Goal: Ask a question: Seek information or help from site administrators or community

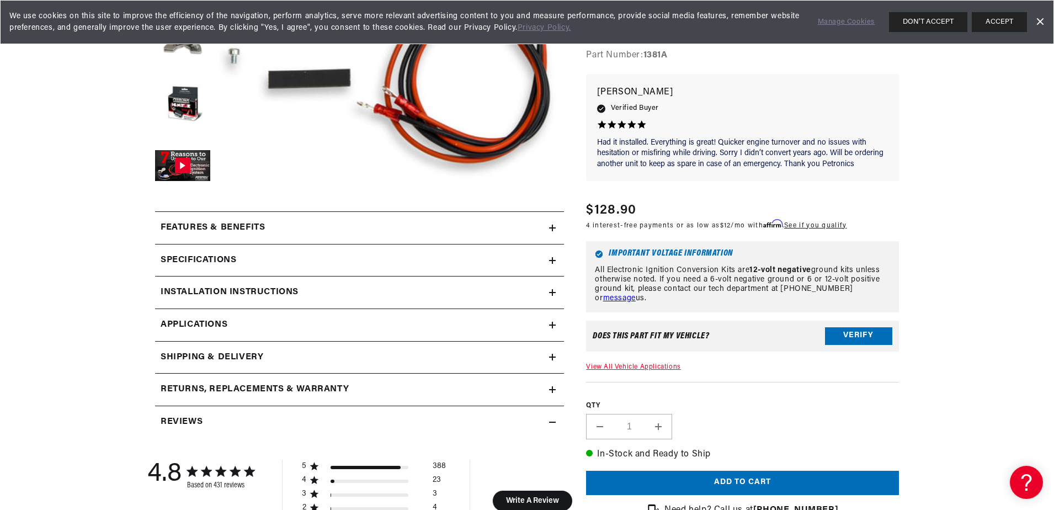
scroll to position [331, 0]
click at [552, 323] on icon at bounding box center [552, 324] width 0 height 7
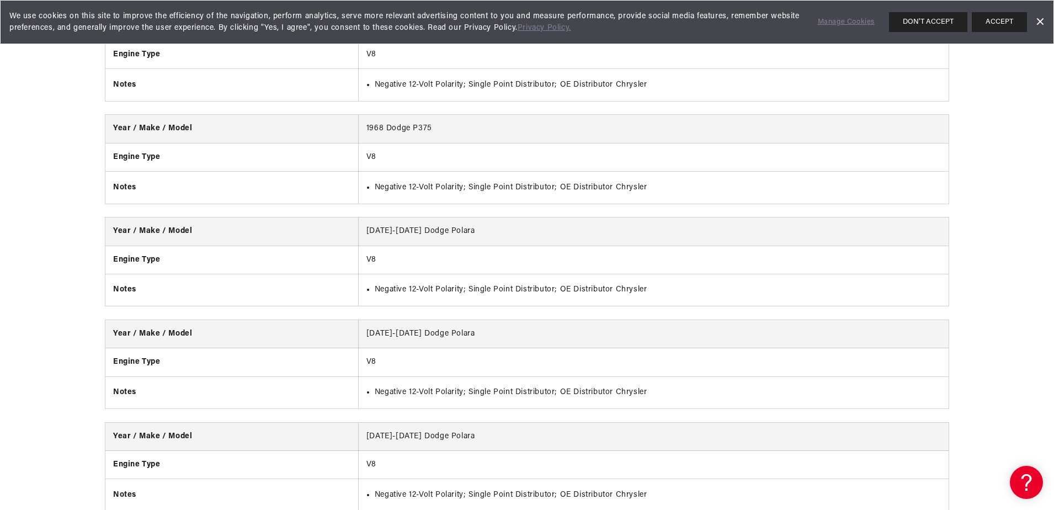
click at [647, 238] on td "1960-1972 Dodge Polara" at bounding box center [653, 231] width 590 height 28
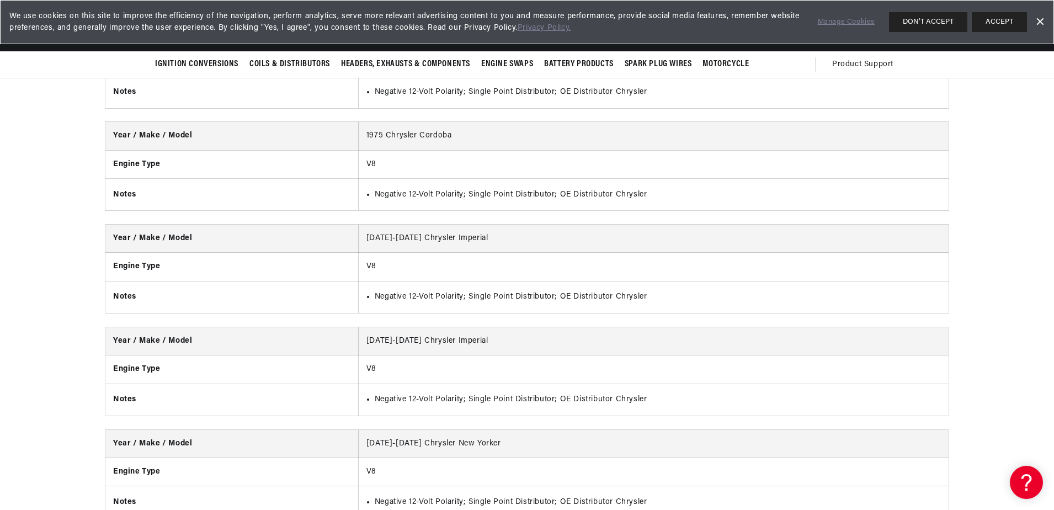
scroll to position [897, 0]
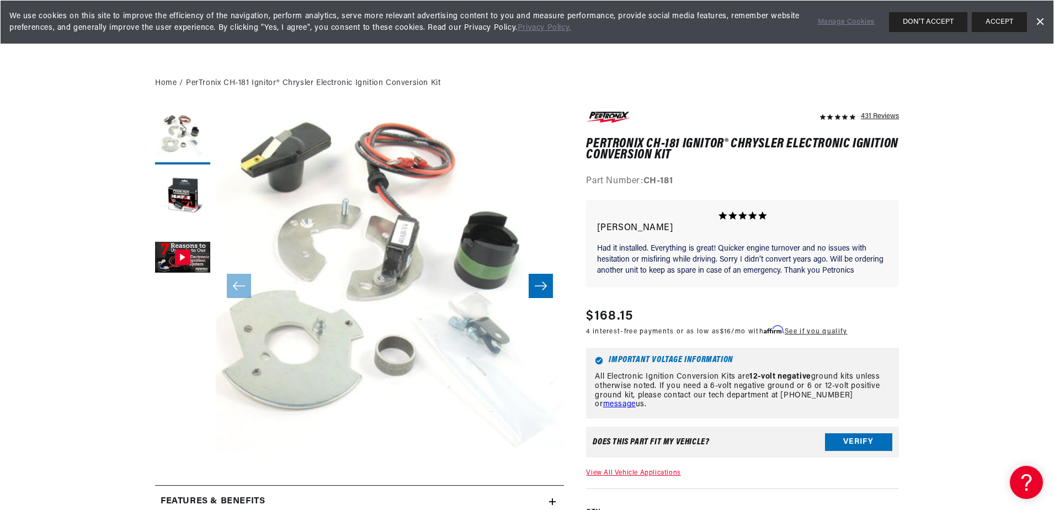
scroll to position [0, 689]
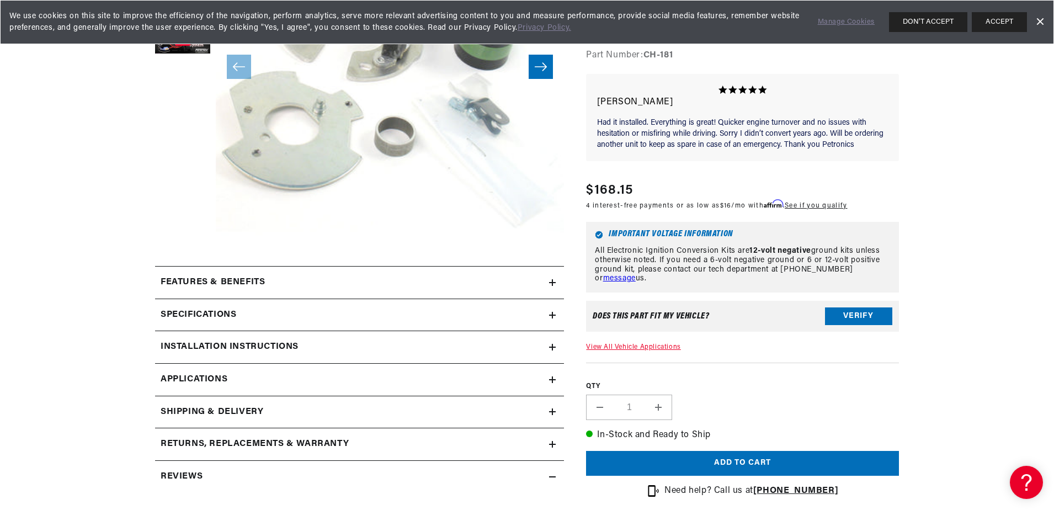
click at [551, 377] on icon at bounding box center [552, 379] width 7 height 7
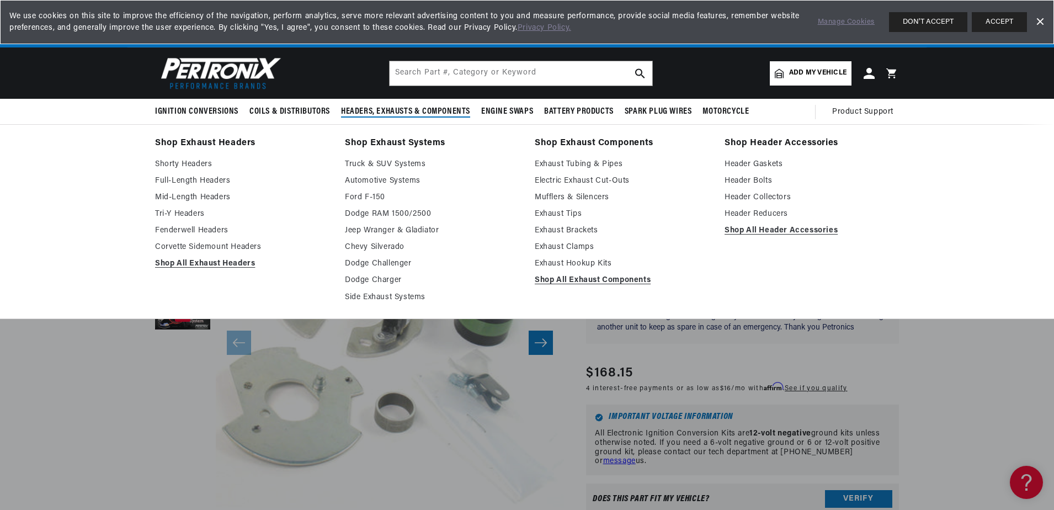
scroll to position [0, 689]
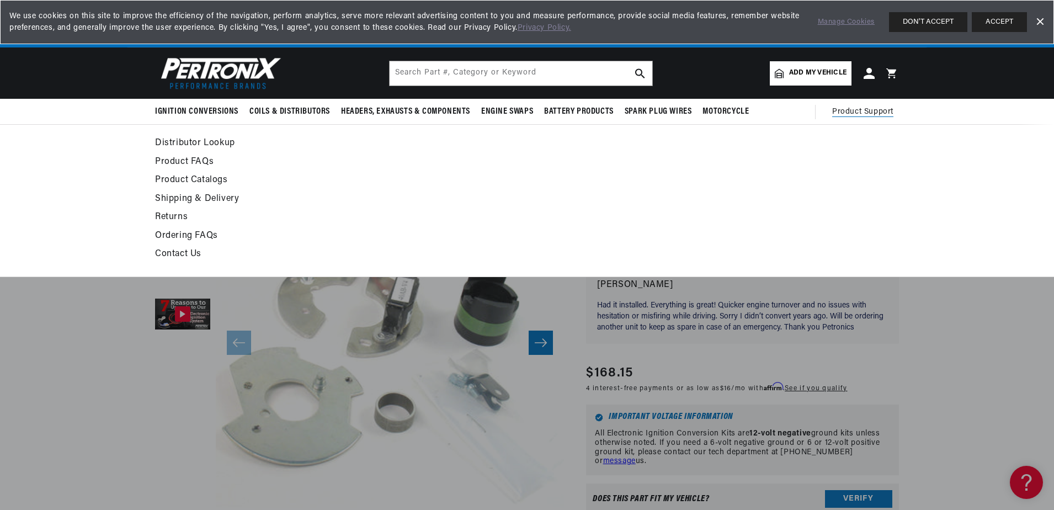
click at [853, 109] on span "Product Support" at bounding box center [862, 112] width 61 height 12
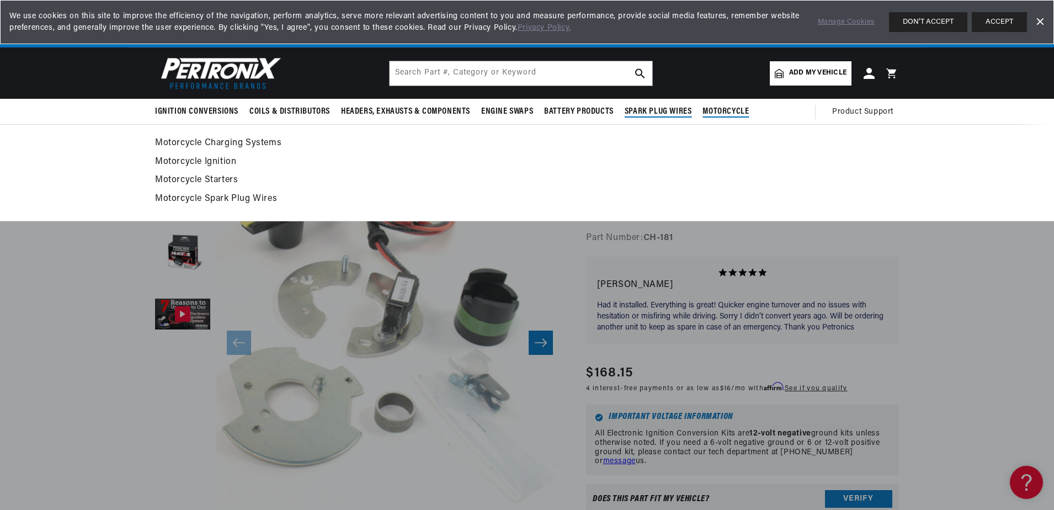
scroll to position [0, 1378]
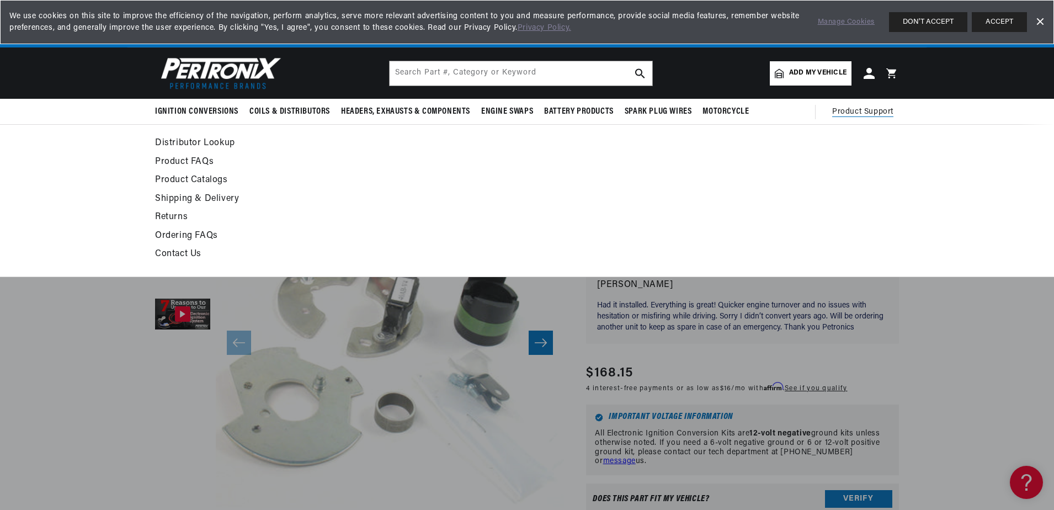
click at [192, 253] on link "Contact Us" at bounding box center [426, 254] width 542 height 15
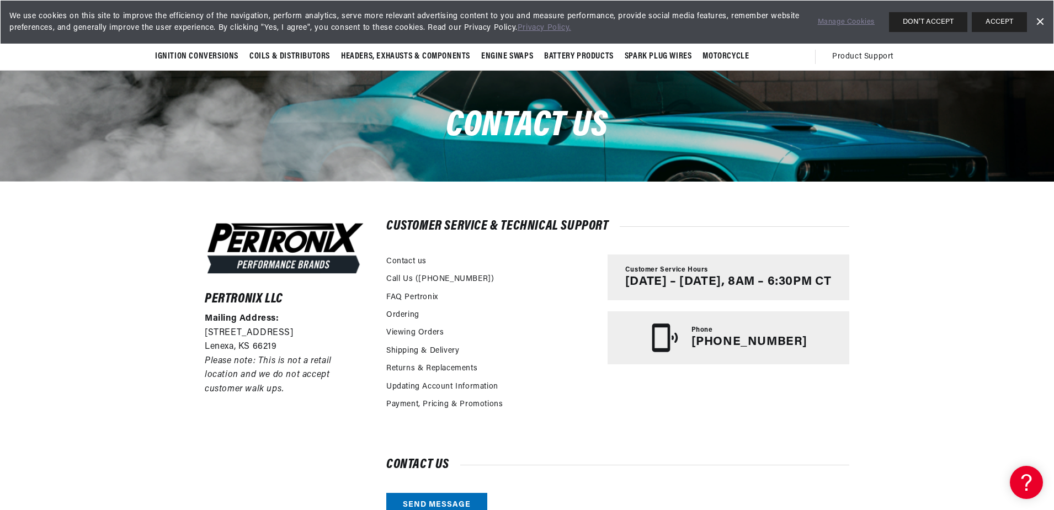
scroll to position [110, 0]
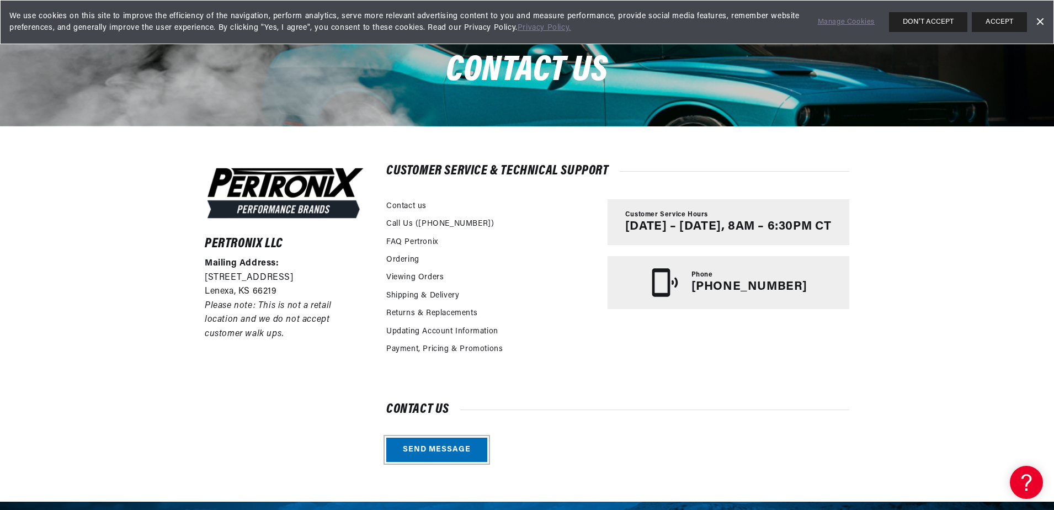
click at [465, 446] on link "Send message" at bounding box center [436, 450] width 101 height 25
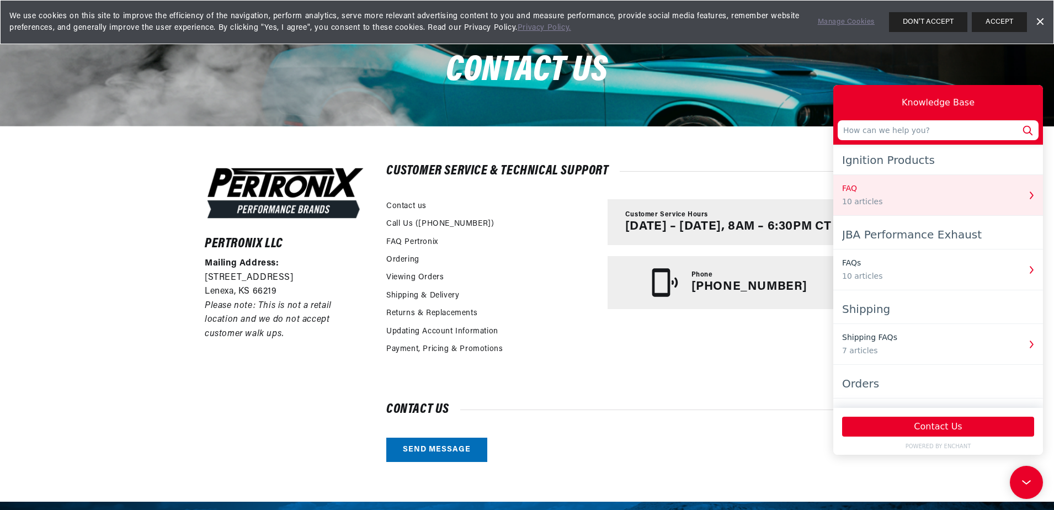
scroll to position [0, 0]
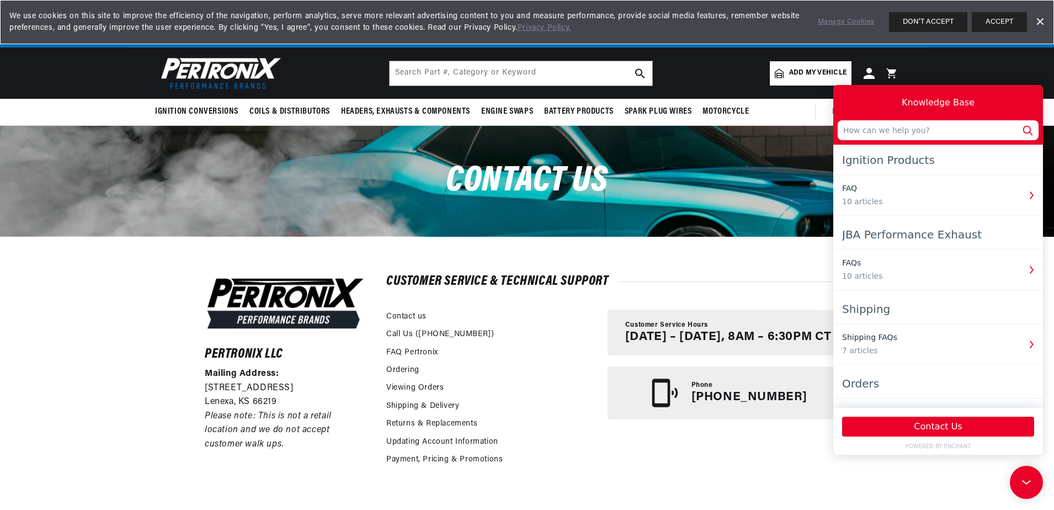
click at [902, 130] on input "text" at bounding box center [938, 130] width 201 height 20
type input "Hello, i´m searching for a ignition conversion for a 1976 Dodge Aspen"
click at [955, 429] on button "Contact Us" at bounding box center [938, 427] width 192 height 20
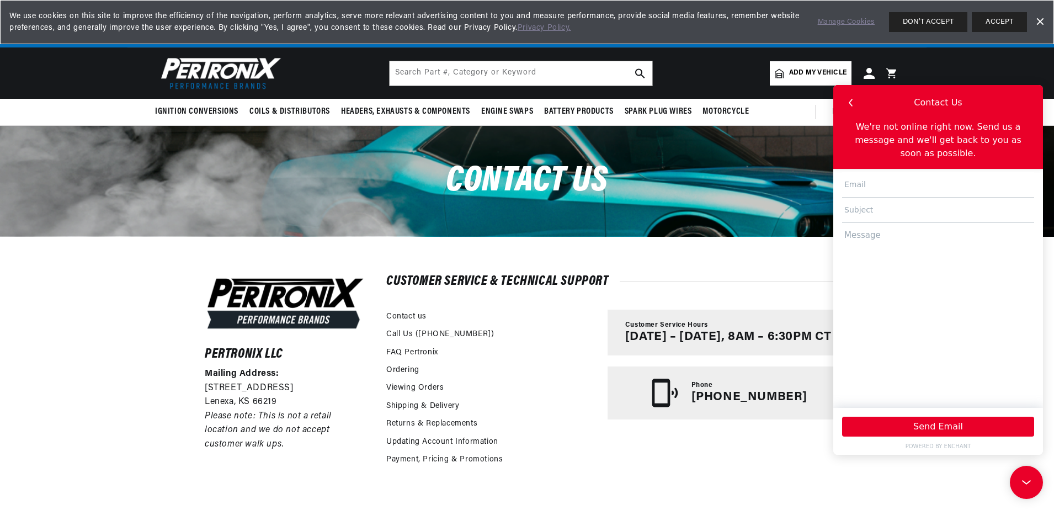
click at [850, 99] on icon "button" at bounding box center [851, 102] width 14 height 14
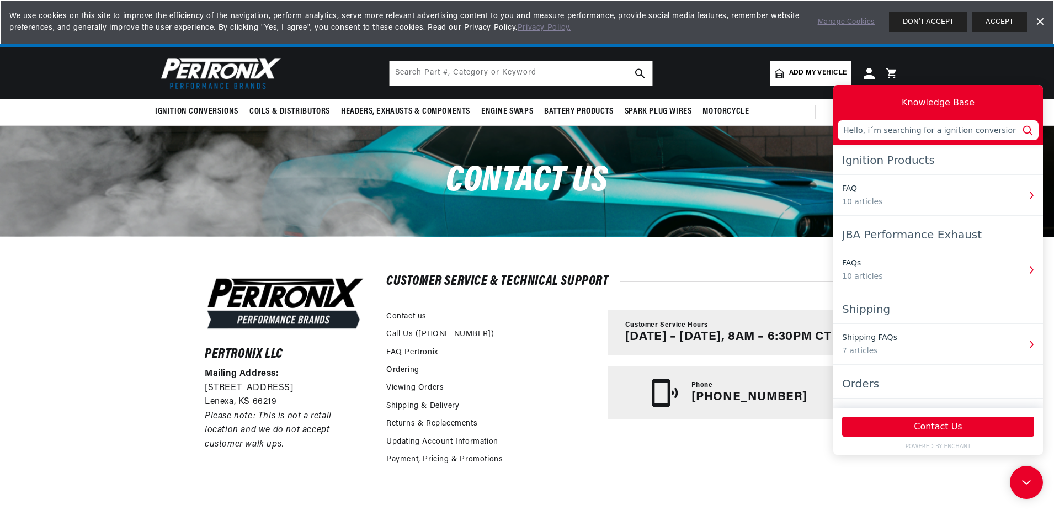
scroll to position [0, 1378]
click at [940, 424] on button "Contact Us" at bounding box center [938, 427] width 192 height 20
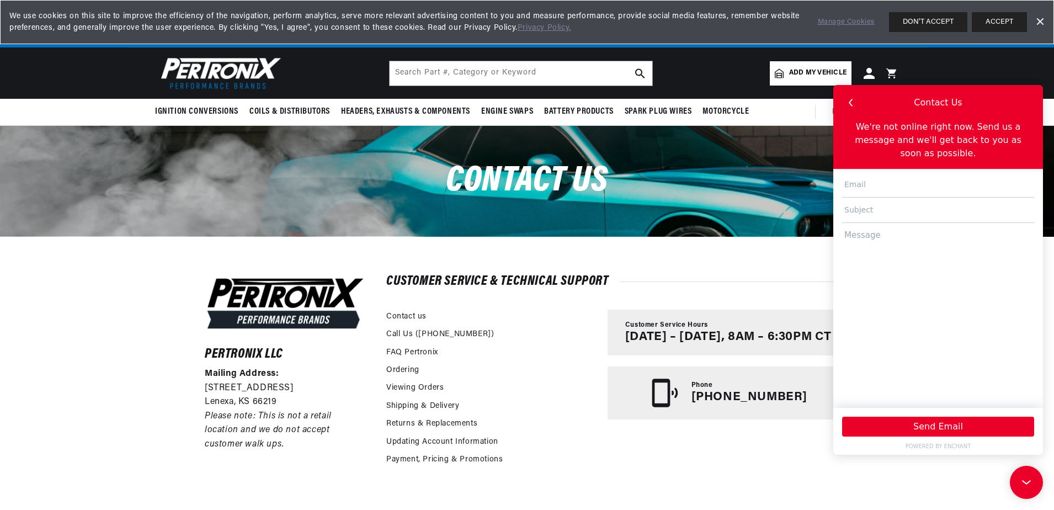
click at [863, 175] on input "text" at bounding box center [938, 184] width 192 height 25
type input "weindels.uscar-service@gmx.de"
click at [865, 201] on input "text" at bounding box center [938, 210] width 192 height 25
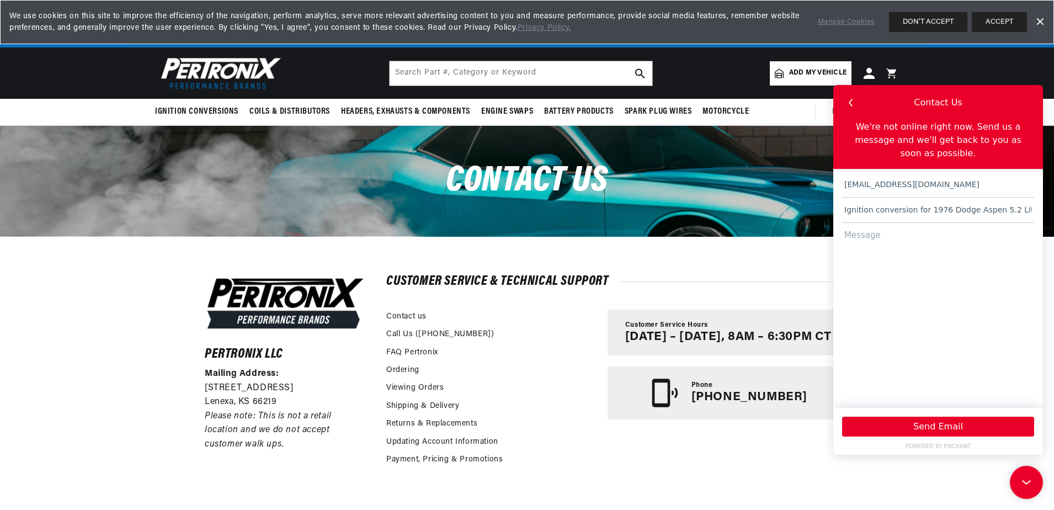
click at [890, 223] on textarea at bounding box center [938, 310] width 192 height 174
drag, startPoint x: 991, startPoint y: 198, endPoint x: 1057, endPoint y: 194, distance: 66.3
click at [1043, 194] on html "Knowledge Base Hello, i´m searching for a ignition conversion for a 1976 Dodge …" at bounding box center [938, 270] width 210 height 370
type input "Ignition conversion for 1976 Dodge Aspen 318cui"
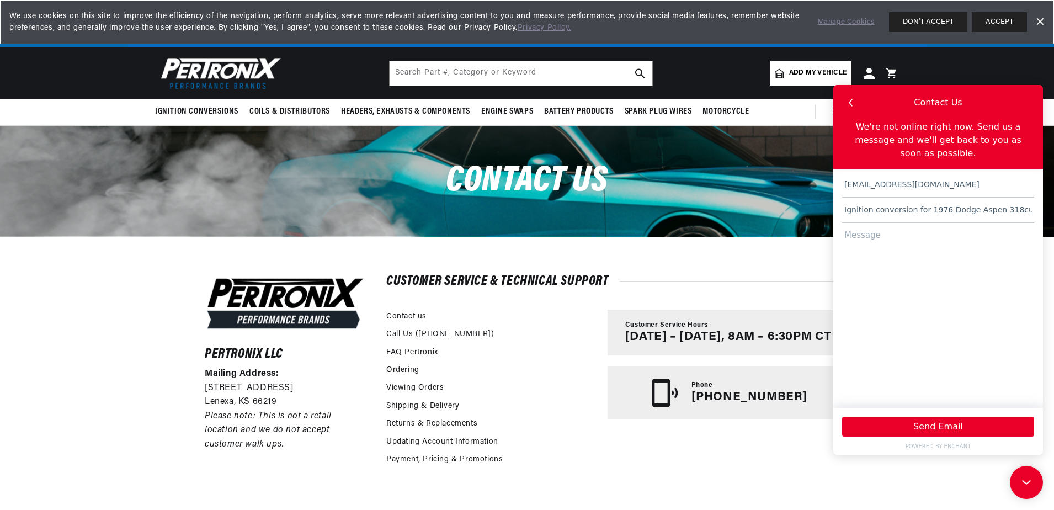
click at [874, 229] on textarea at bounding box center [938, 310] width 192 height 174
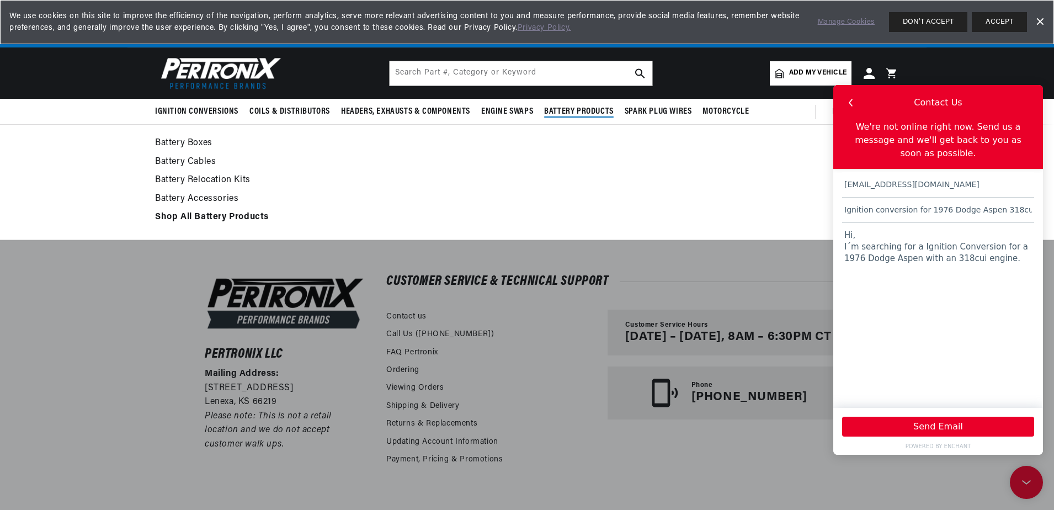
scroll to position [0, 1378]
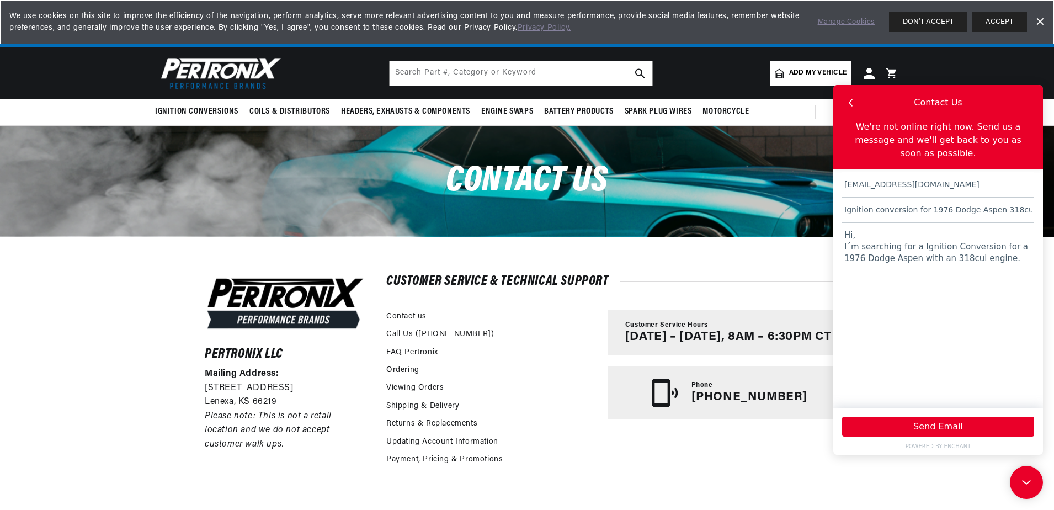
click at [987, 233] on textarea "Hi, I´m searching for a Ignition Conversion for a 1976 Dodge Aspen with an 318c…" at bounding box center [938, 310] width 192 height 174
click at [1018, 246] on textarea "Hi, I´m searching for a Ignition Conversion (Ignitor) for a 1976 Dodge Aspen wi…" at bounding box center [938, 310] width 192 height 174
click at [949, 260] on textarea "Hi, I´m searching for a Ignition Conversion (Ignitor) for a 1976 Dodge Aspen wi…" at bounding box center [938, 310] width 192 height 174
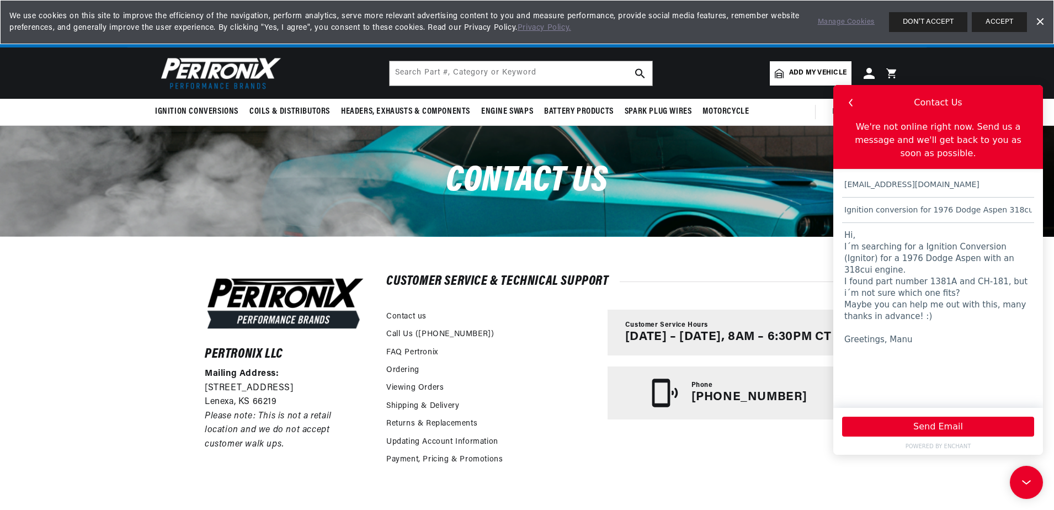
scroll to position [0, 0]
click at [866, 223] on textarea "Hi, I´m searching for a Ignition Conversion (Ignitor) for a 1976 Dodge Aspen wi…" at bounding box center [938, 310] width 192 height 174
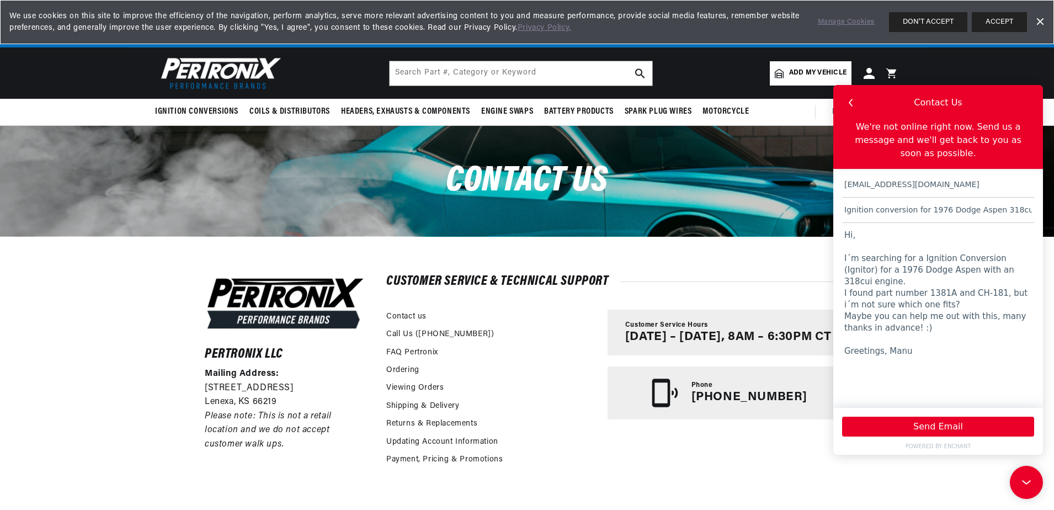
scroll to position [0, 689]
click at [950, 257] on textarea "Hi, I´m searching for a Ignition Conversion (Ignitor) for a 1976 Dodge Aspen wi…" at bounding box center [938, 310] width 192 height 174
type textarea "Hi, I´m searching for a Ignition Conversion (Ignitor) for a 1976 Dodge Aspen wi…"
click at [936, 422] on button "Send Email" at bounding box center [938, 427] width 192 height 20
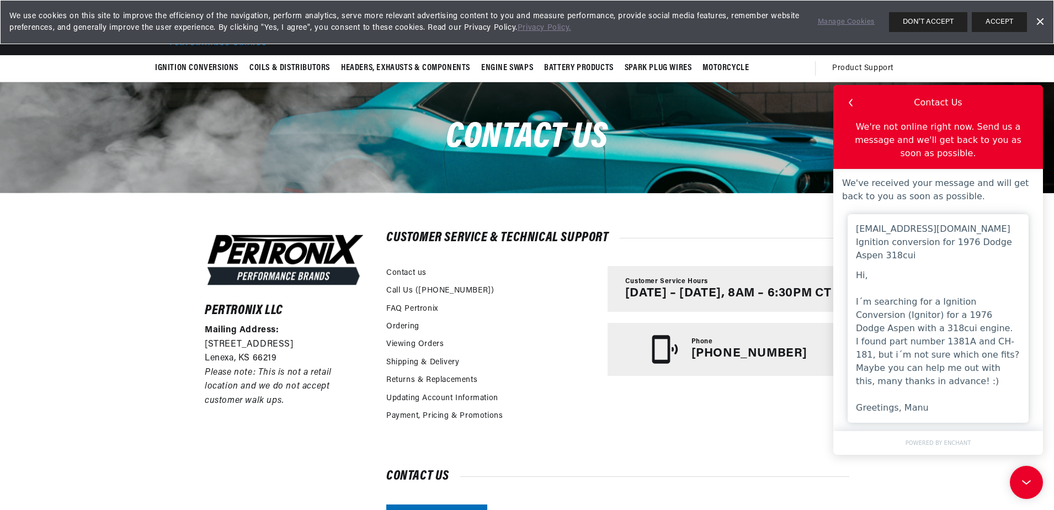
scroll to position [0, 0]
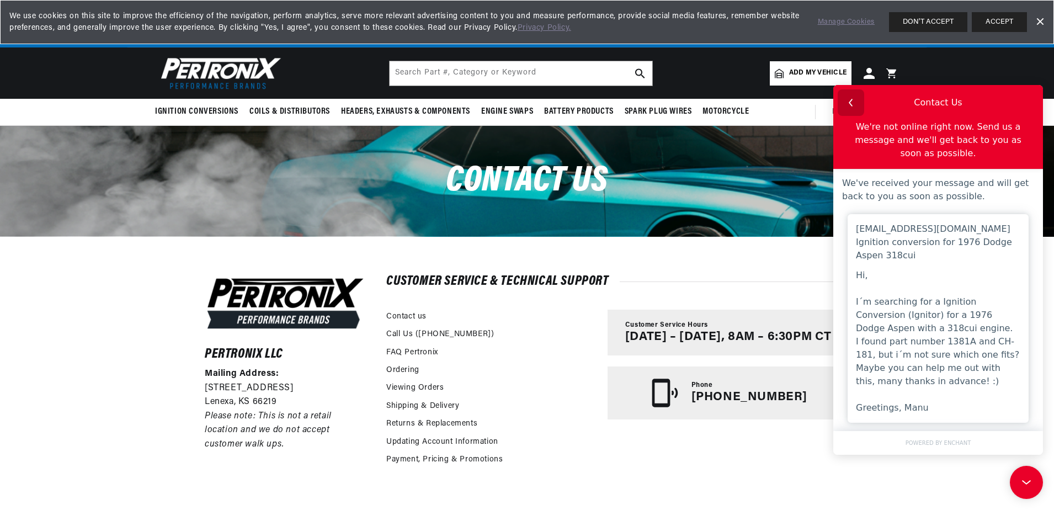
click at [847, 100] on icon "button" at bounding box center [851, 102] width 14 height 14
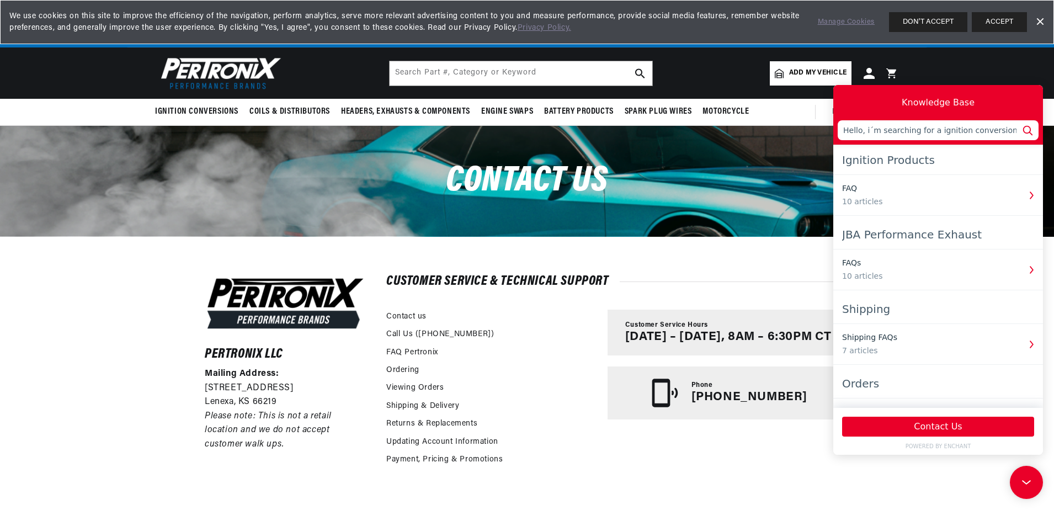
scroll to position [0, 1378]
